Goal: Task Accomplishment & Management: Manage account settings

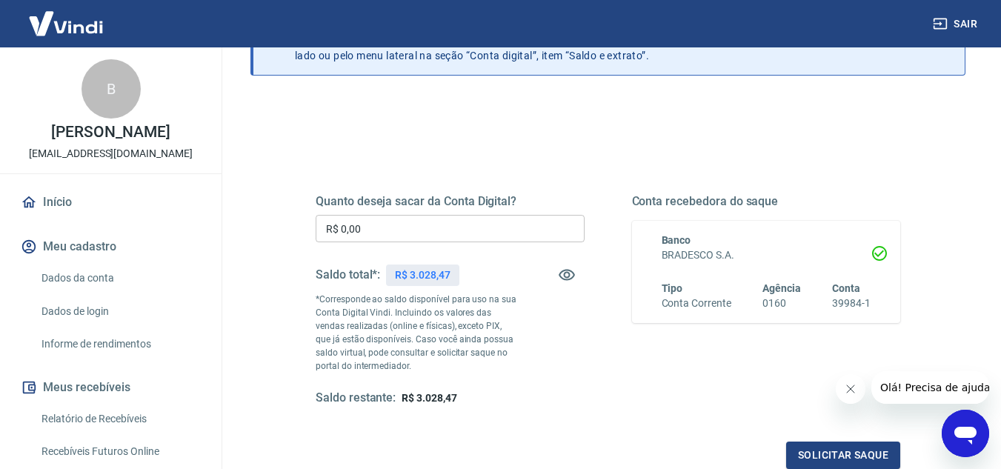
scroll to position [113, 0]
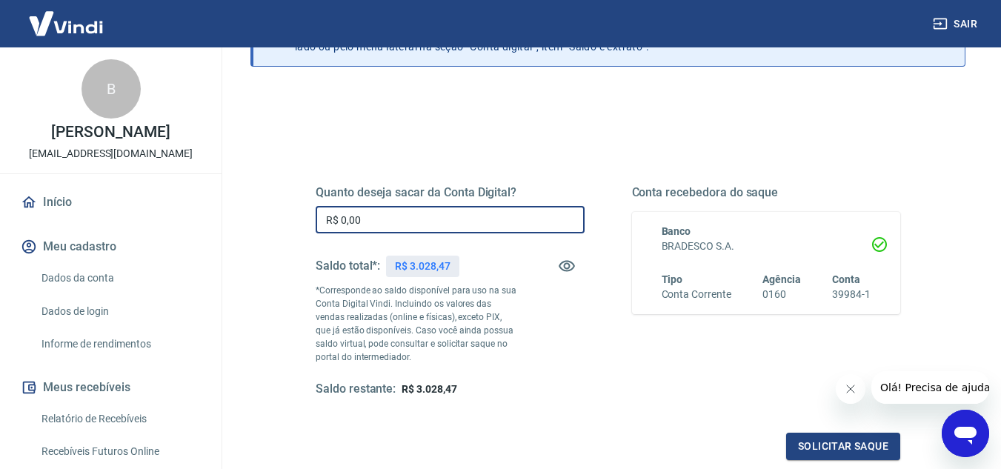
click at [387, 221] on input "R$ 0,00" at bounding box center [450, 219] width 269 height 27
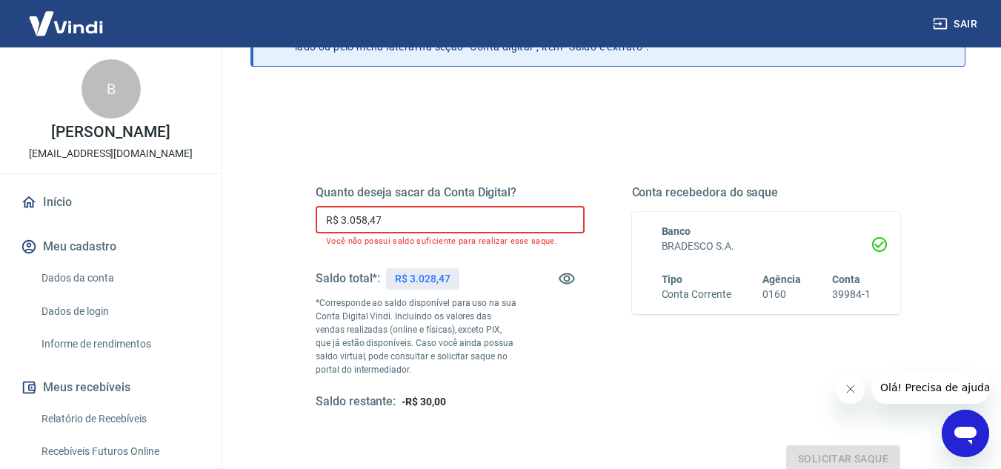
drag, startPoint x: 398, startPoint y: 220, endPoint x: 336, endPoint y: 219, distance: 61.5
click at [336, 219] on input "R$ 3.058,47" at bounding box center [450, 219] width 269 height 27
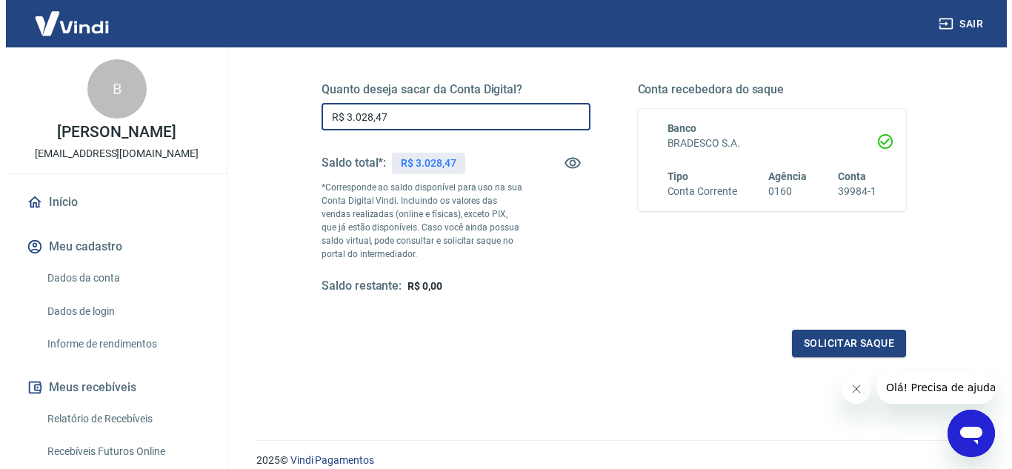
scroll to position [217, 0]
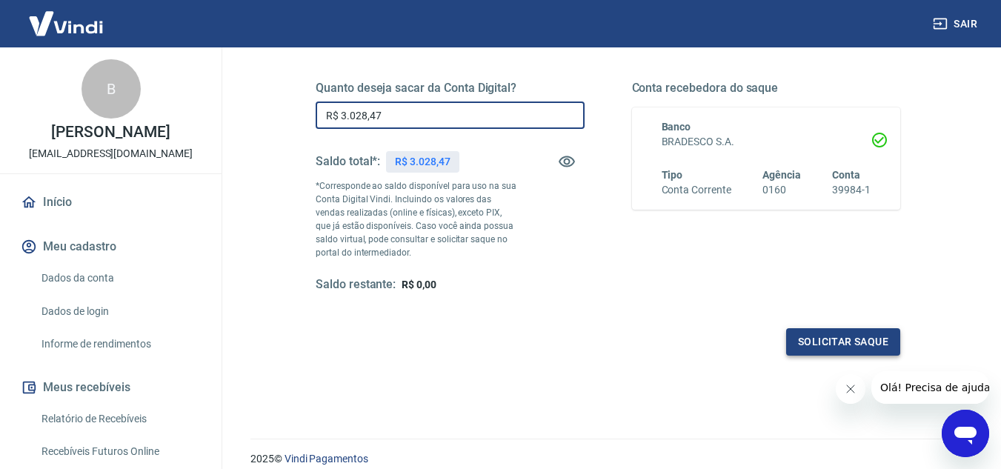
type input "R$ 3.028,47"
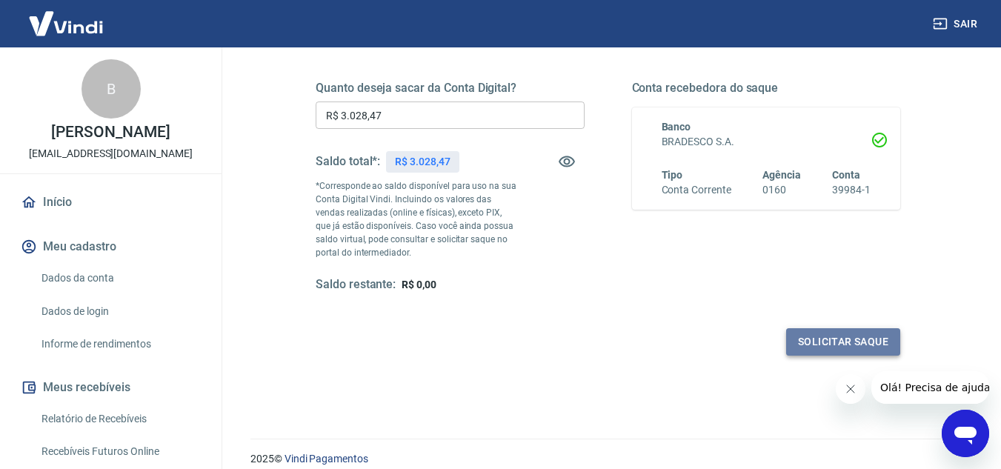
click at [852, 350] on button "Solicitar saque" at bounding box center [843, 341] width 114 height 27
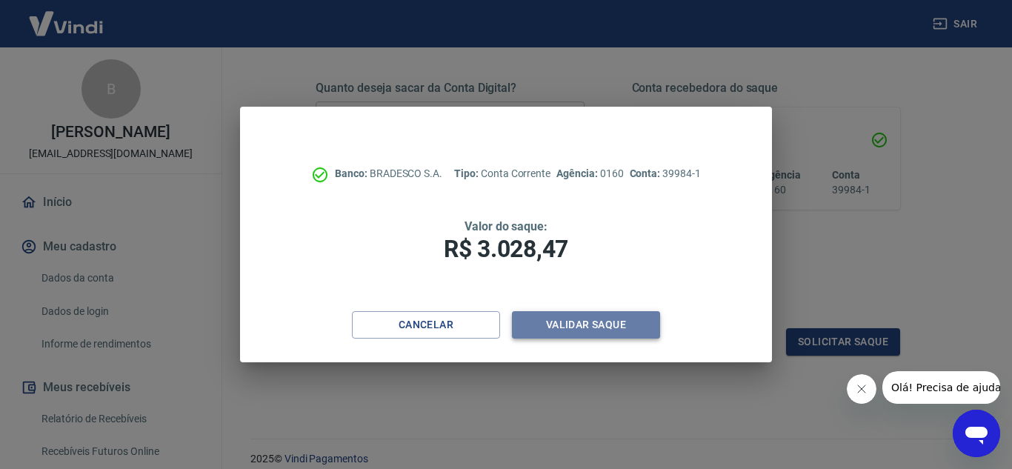
click at [598, 330] on button "Validar saque" at bounding box center [586, 324] width 148 height 27
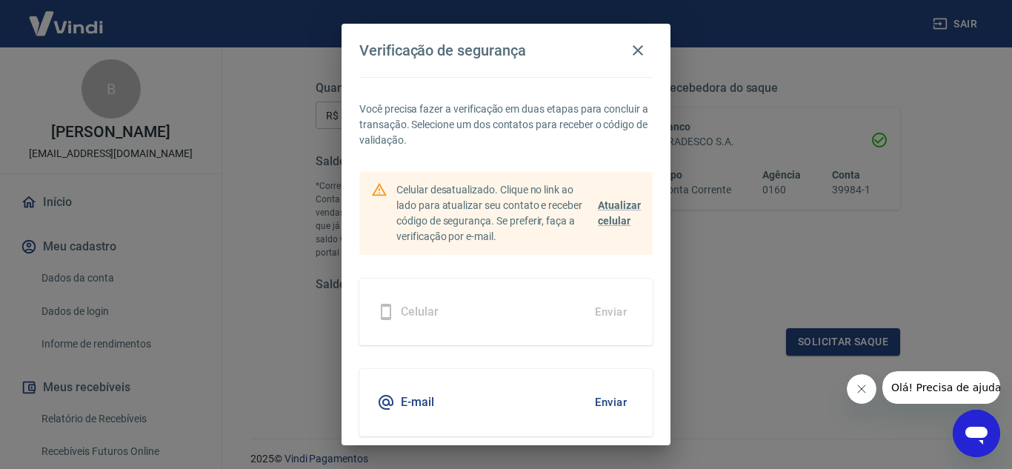
click at [602, 401] on button "Enviar" at bounding box center [611, 402] width 48 height 31
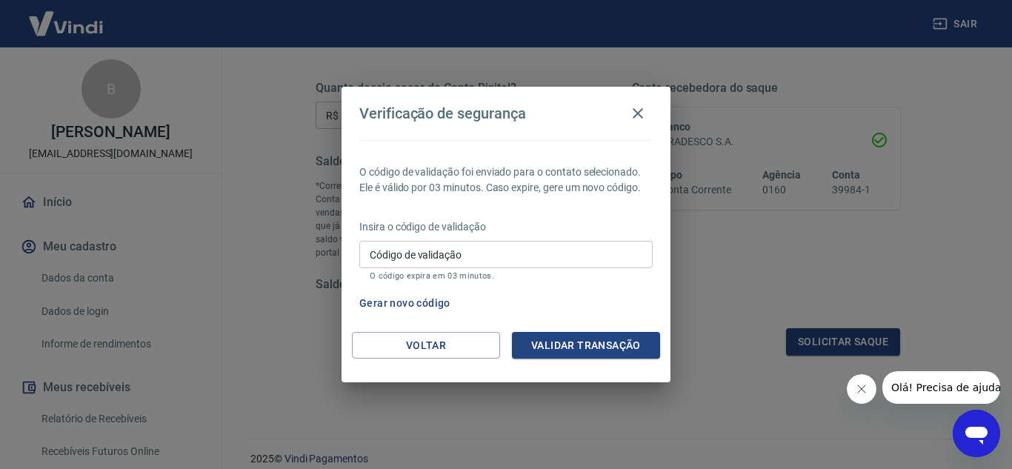
click at [505, 258] on input "Código de validação" at bounding box center [505, 254] width 293 height 27
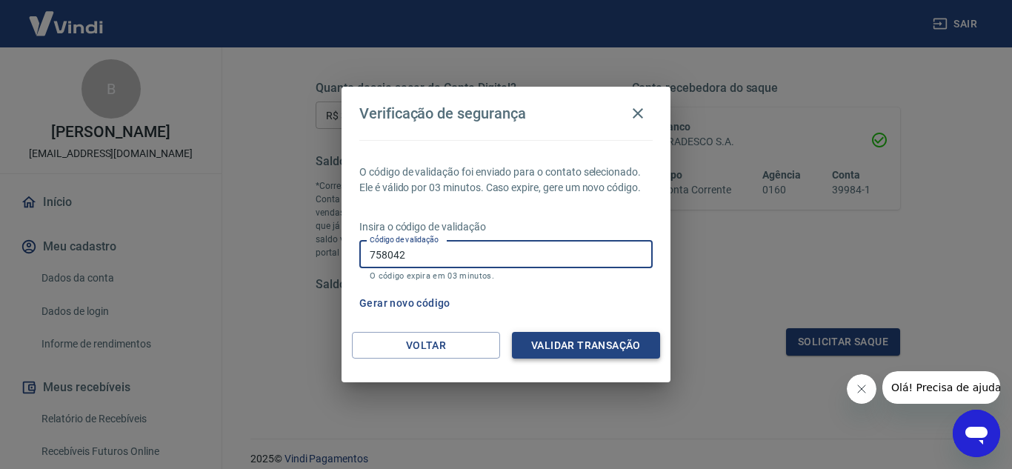
type input "758042"
click at [574, 346] on button "Validar transação" at bounding box center [586, 345] width 148 height 27
